Goal: Information Seeking & Learning: Check status

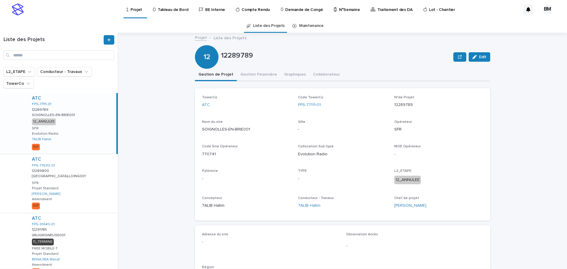
click at [164, 9] on p "Tableau de Bord" at bounding box center [173, 6] width 30 height 12
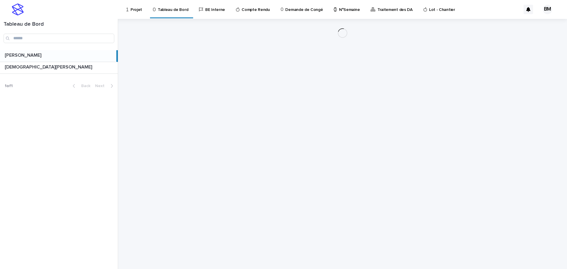
click at [69, 56] on p at bounding box center [59, 56] width 109 height 6
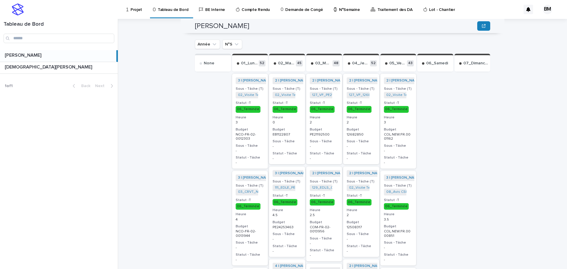
scroll to position [91, 0]
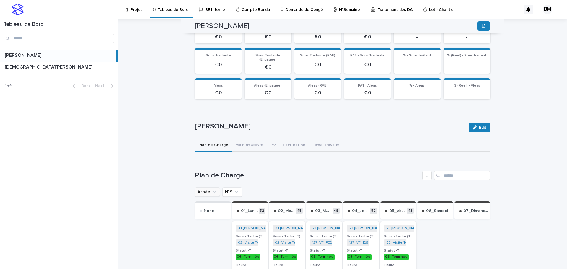
click at [207, 189] on button "Année" at bounding box center [207, 191] width 25 height 9
click at [300, 171] on h1 "Plan de Charge" at bounding box center [307, 175] width 225 height 9
click at [230, 191] on button "N°S" at bounding box center [232, 191] width 20 height 9
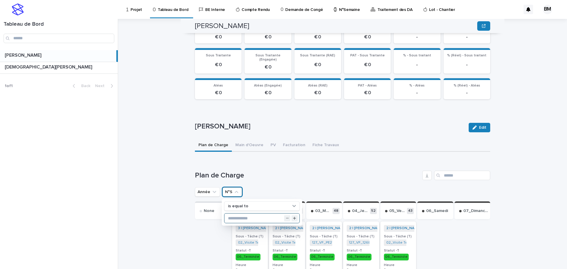
click at [235, 214] on input "text" at bounding box center [262, 218] width 75 height 9
click at [204, 188] on button "Année" at bounding box center [207, 191] width 25 height 9
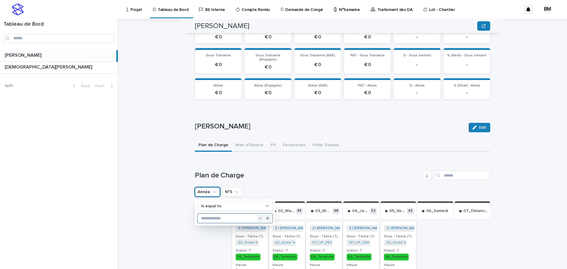
click at [227, 214] on input "text" at bounding box center [235, 218] width 75 height 9
type input "****"
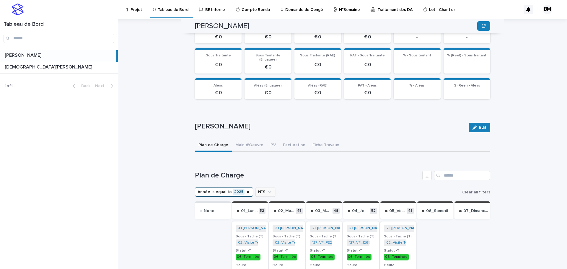
click at [267, 189] on icon "N°S" at bounding box center [270, 192] width 6 height 6
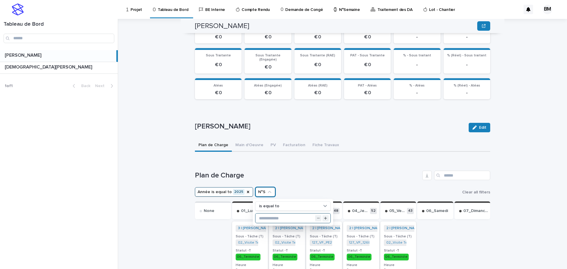
click at [272, 214] on input "text" at bounding box center [293, 218] width 75 height 9
type input "**"
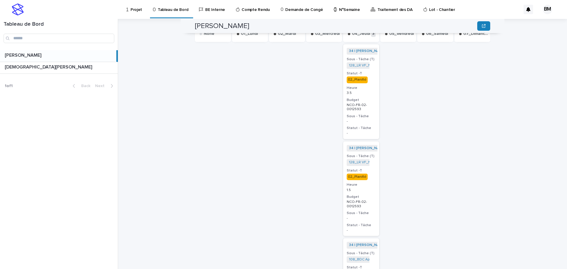
scroll to position [180, 0]
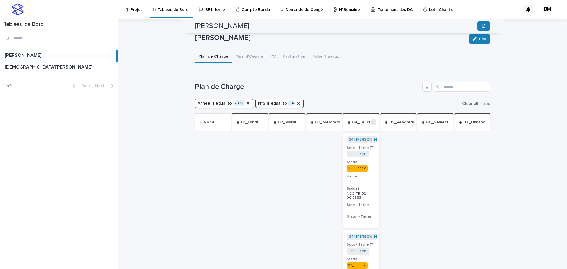
click at [372, 180] on p "3.5" at bounding box center [361, 182] width 29 height 4
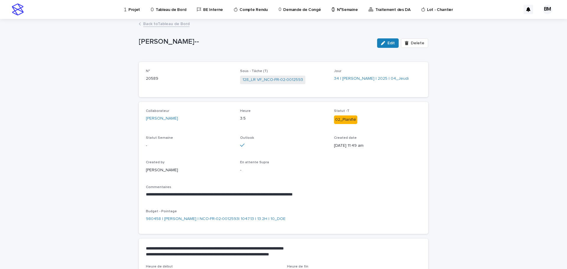
click at [175, 25] on link "Back to Tableau de Bord" at bounding box center [166, 23] width 46 height 7
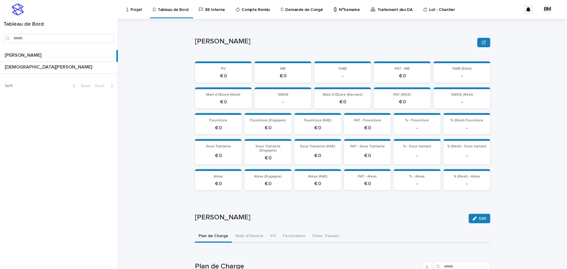
click at [339, 11] on p "N°Semaine" at bounding box center [349, 6] width 21 height 12
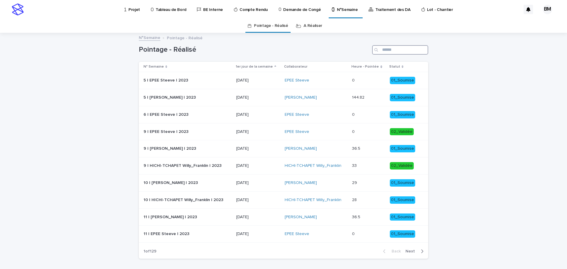
click at [389, 48] on input "Search" at bounding box center [400, 49] width 56 height 9
click at [308, 24] on link "A Réaliser" at bounding box center [313, 26] width 19 height 14
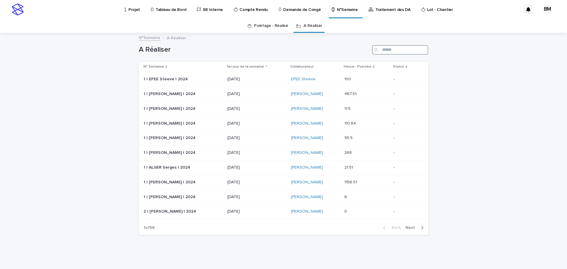
click at [408, 49] on input "Search" at bounding box center [400, 49] width 56 height 9
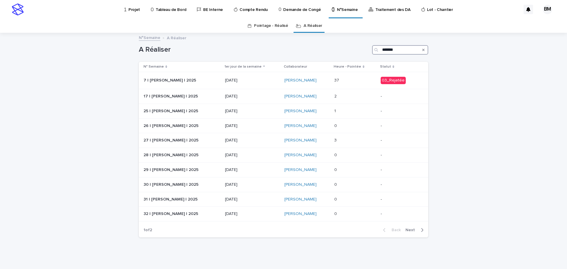
type input "*******"
click at [411, 230] on span "Next" at bounding box center [412, 230] width 13 height 4
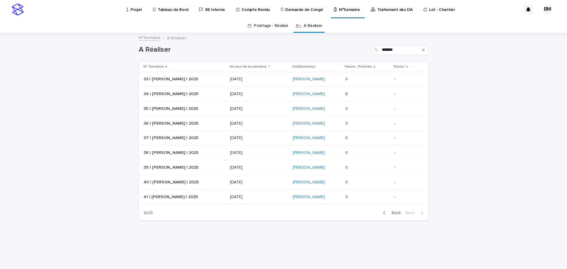
click at [368, 95] on p at bounding box center [367, 94] width 44 height 5
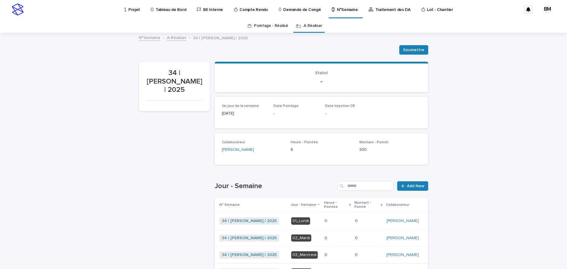
scroll to position [89, 0]
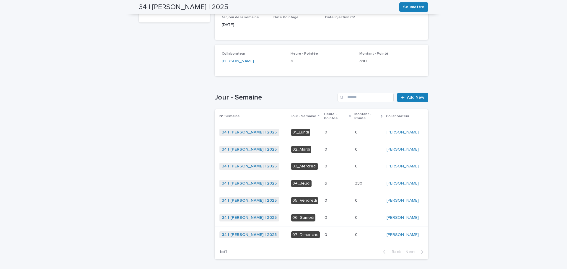
click at [376, 181] on p at bounding box center [368, 183] width 27 height 5
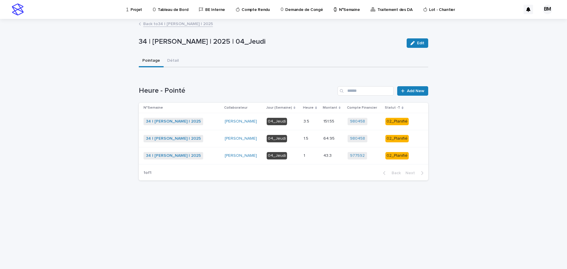
click at [316, 140] on p at bounding box center [311, 138] width 15 height 5
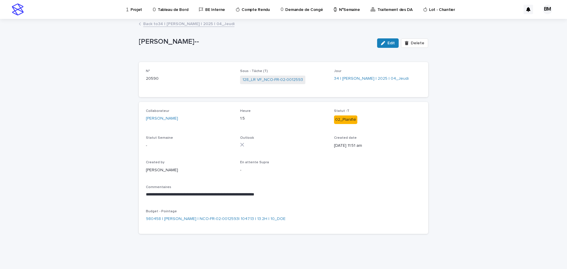
click at [170, 23] on link "Back to 34 | [PERSON_NAME] | 2025 | 04_Jeudi" at bounding box center [188, 23] width 91 height 7
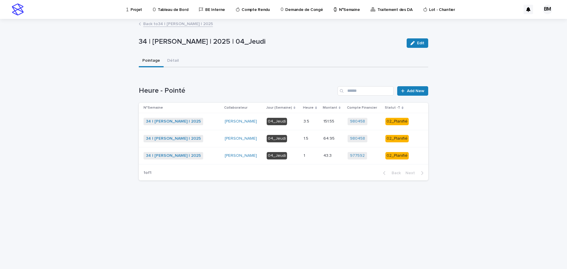
click at [310, 159] on div "1 1" at bounding box center [311, 156] width 15 height 10
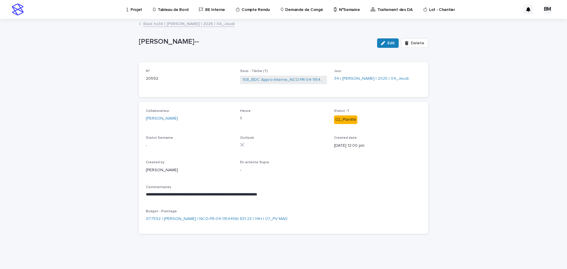
click at [172, 24] on link "Back to 34 | [PERSON_NAME] | 2025 | 04_Jeudi" at bounding box center [188, 23] width 91 height 7
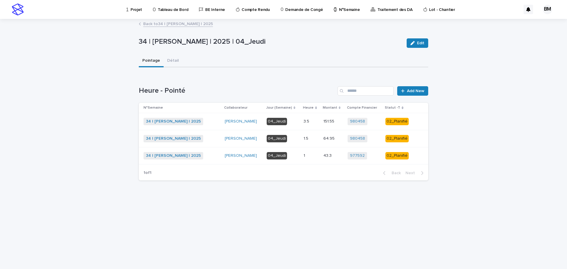
click at [310, 141] on p at bounding box center [311, 138] width 15 height 5
